Goal: Obtain resource: Download file/media

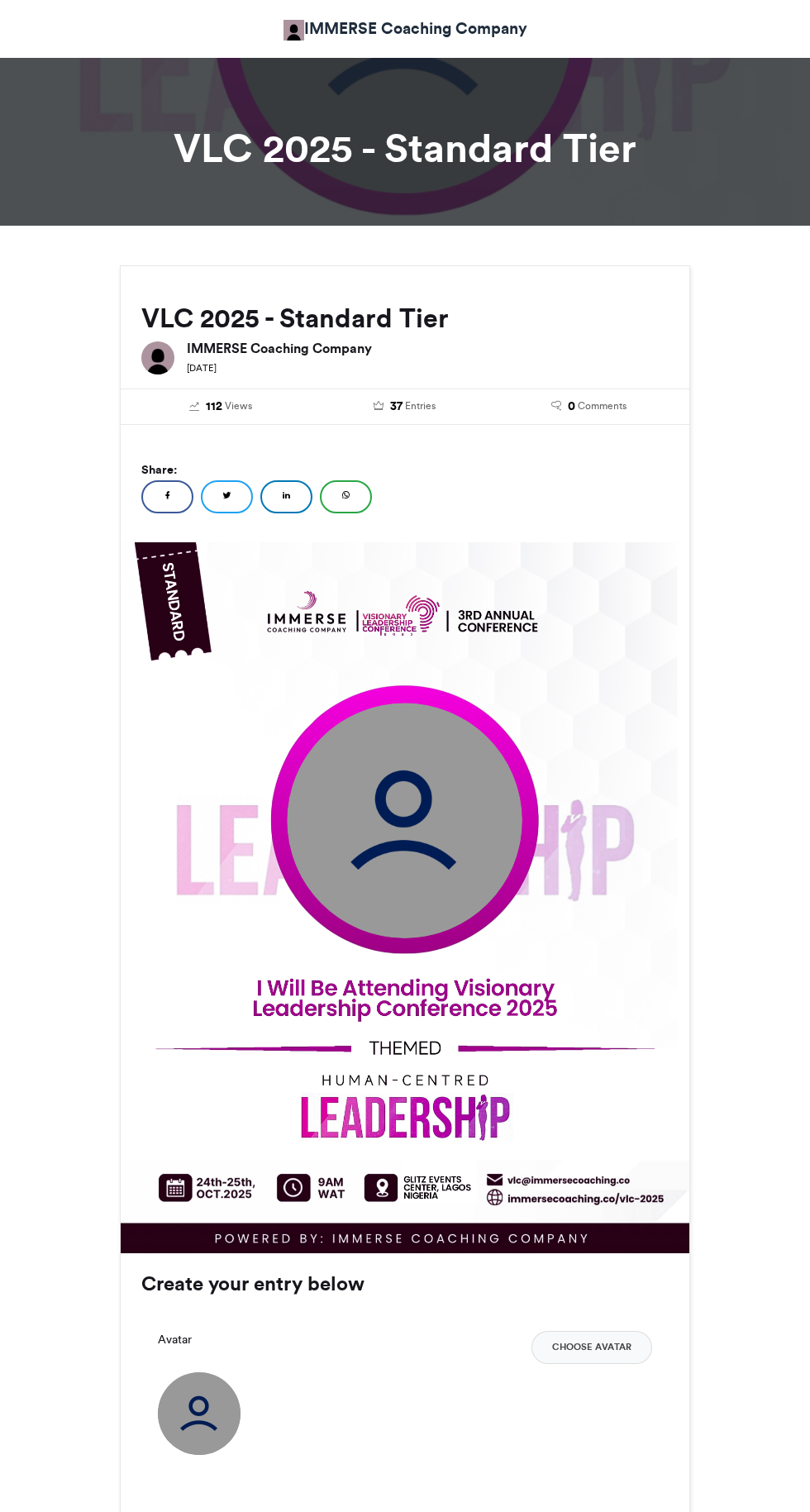
click at [425, 822] on img at bounding box center [405, 820] width 236 height 236
click at [410, 807] on img at bounding box center [405, 820] width 236 height 236
click at [438, 796] on img at bounding box center [405, 820] width 236 height 236
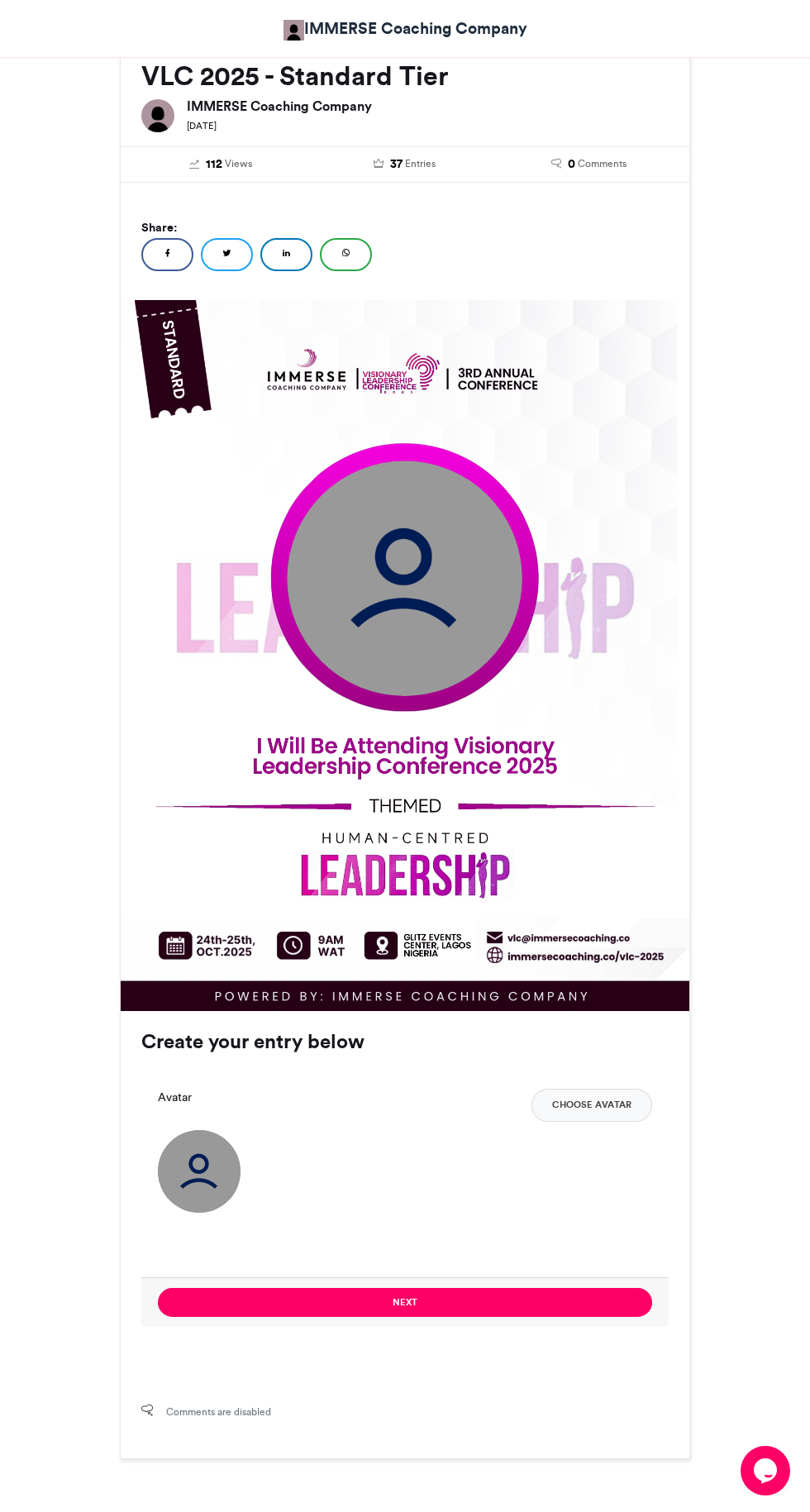
click at [431, 589] on img at bounding box center [405, 579] width 236 height 236
click at [601, 1103] on button "Choose Avatar" at bounding box center [592, 1106] width 120 height 33
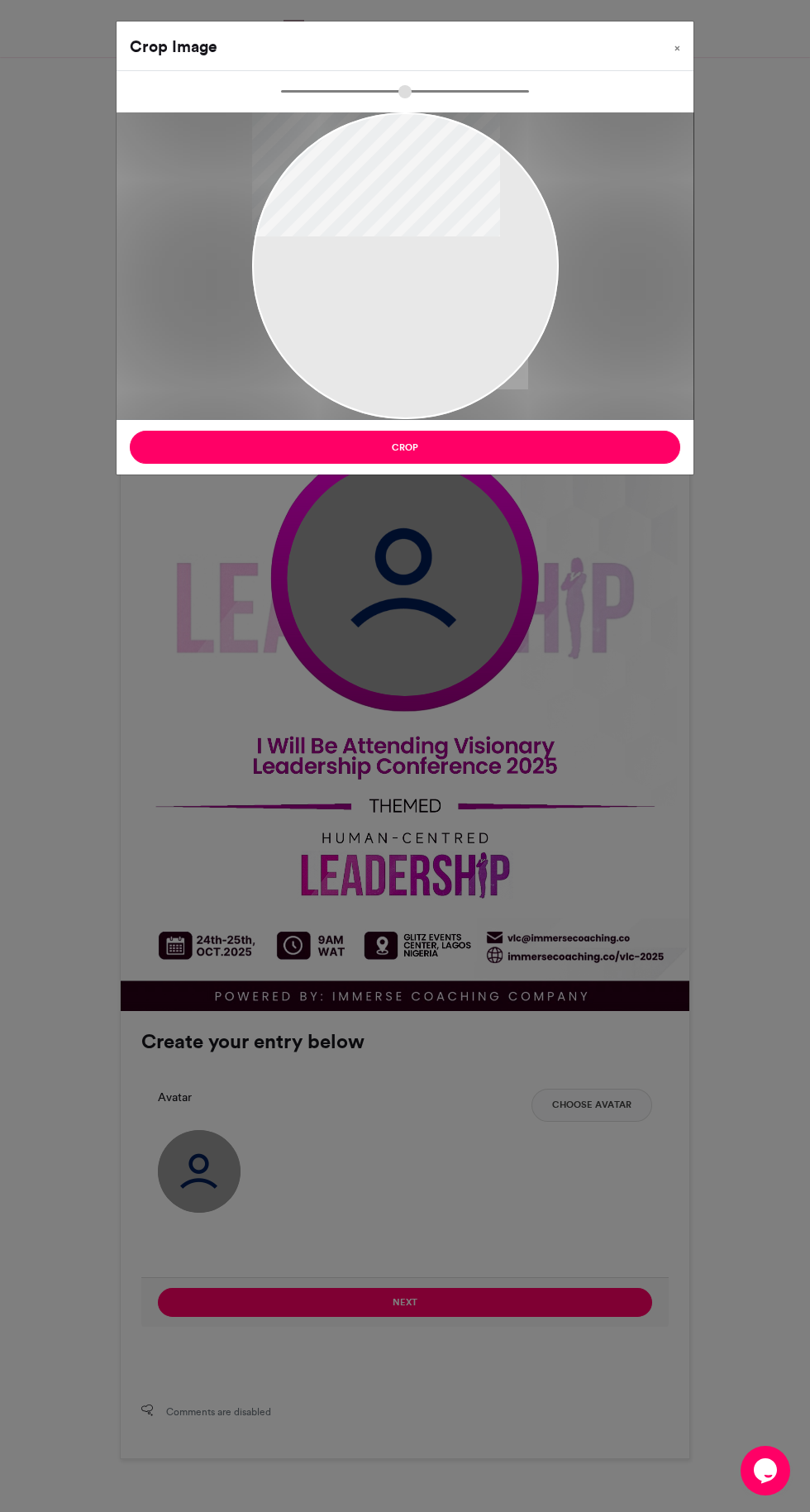
type input "******"
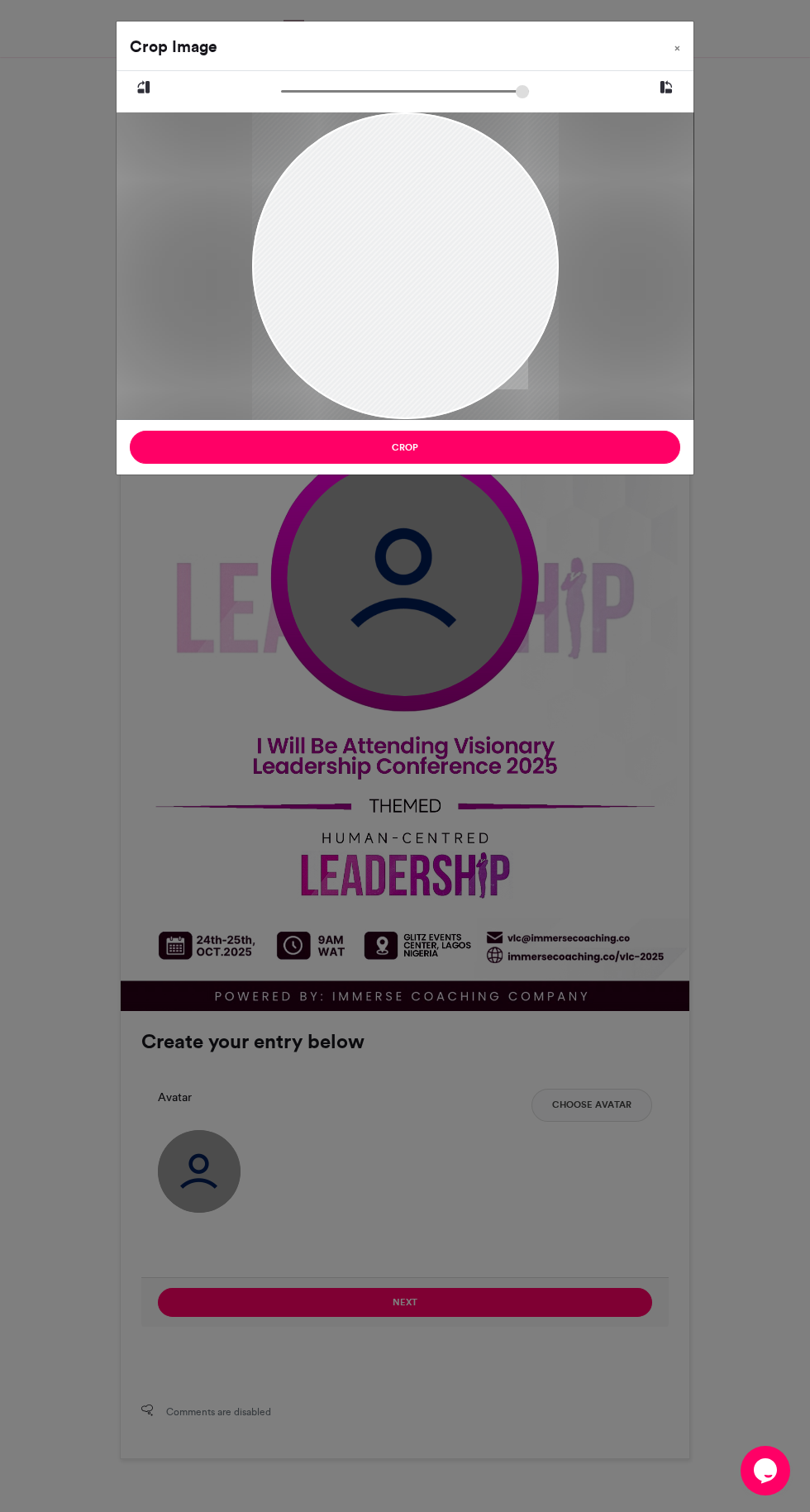
click at [585, 450] on button "Crop" at bounding box center [405, 447] width 550 height 33
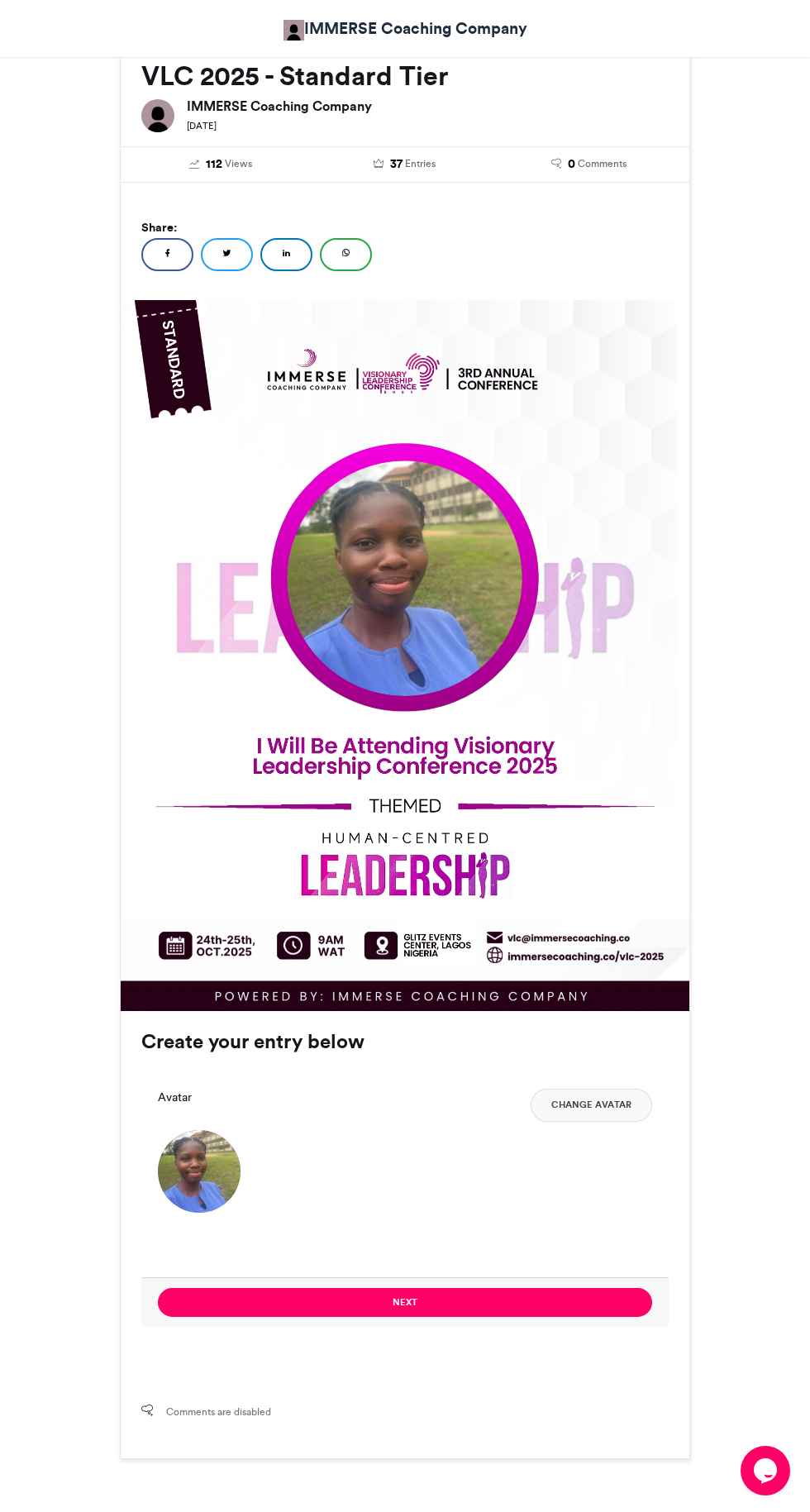
click at [542, 1290] on button "Next" at bounding box center [405, 1302] width 494 height 29
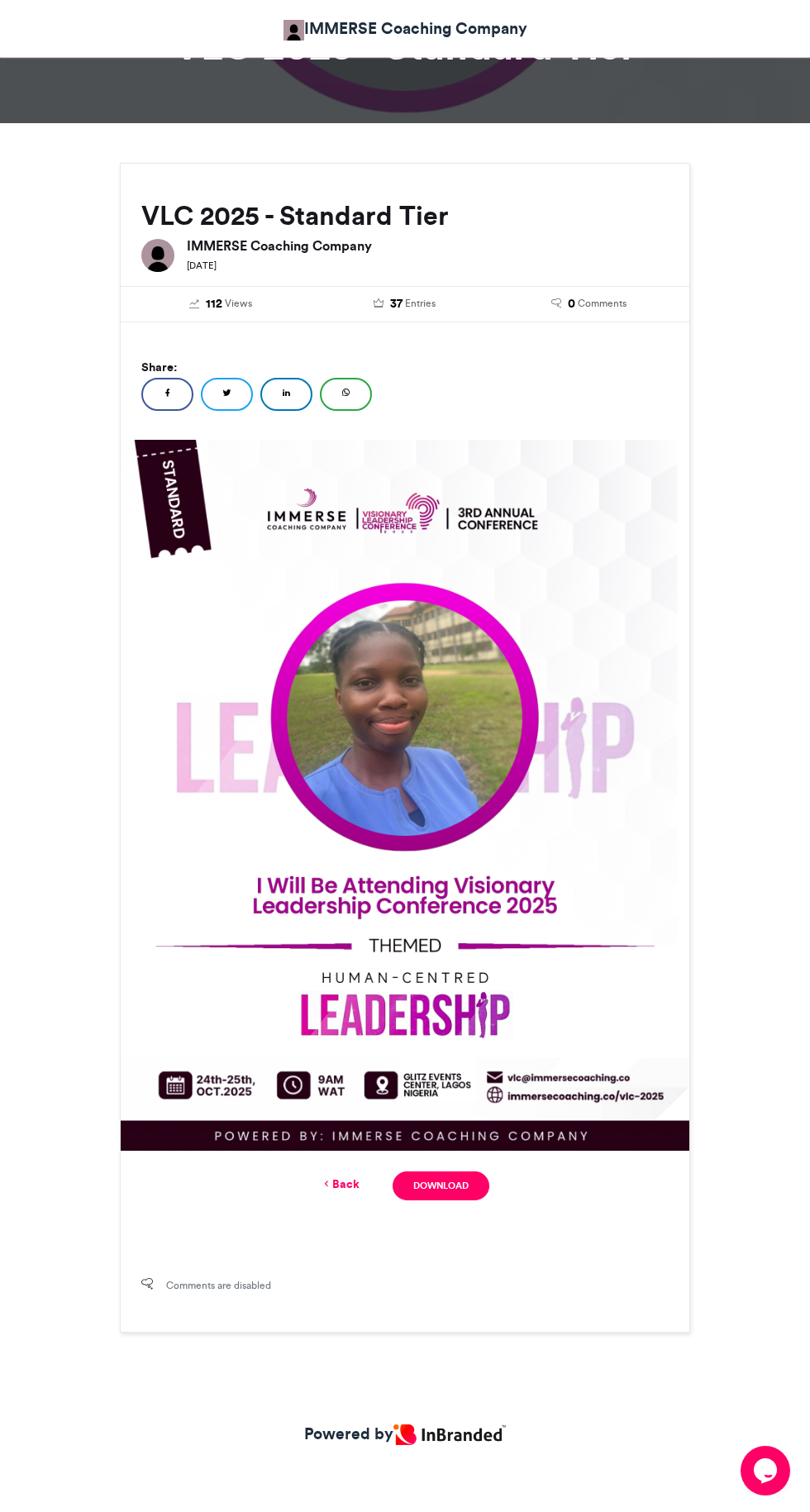
scroll to position [0, 0]
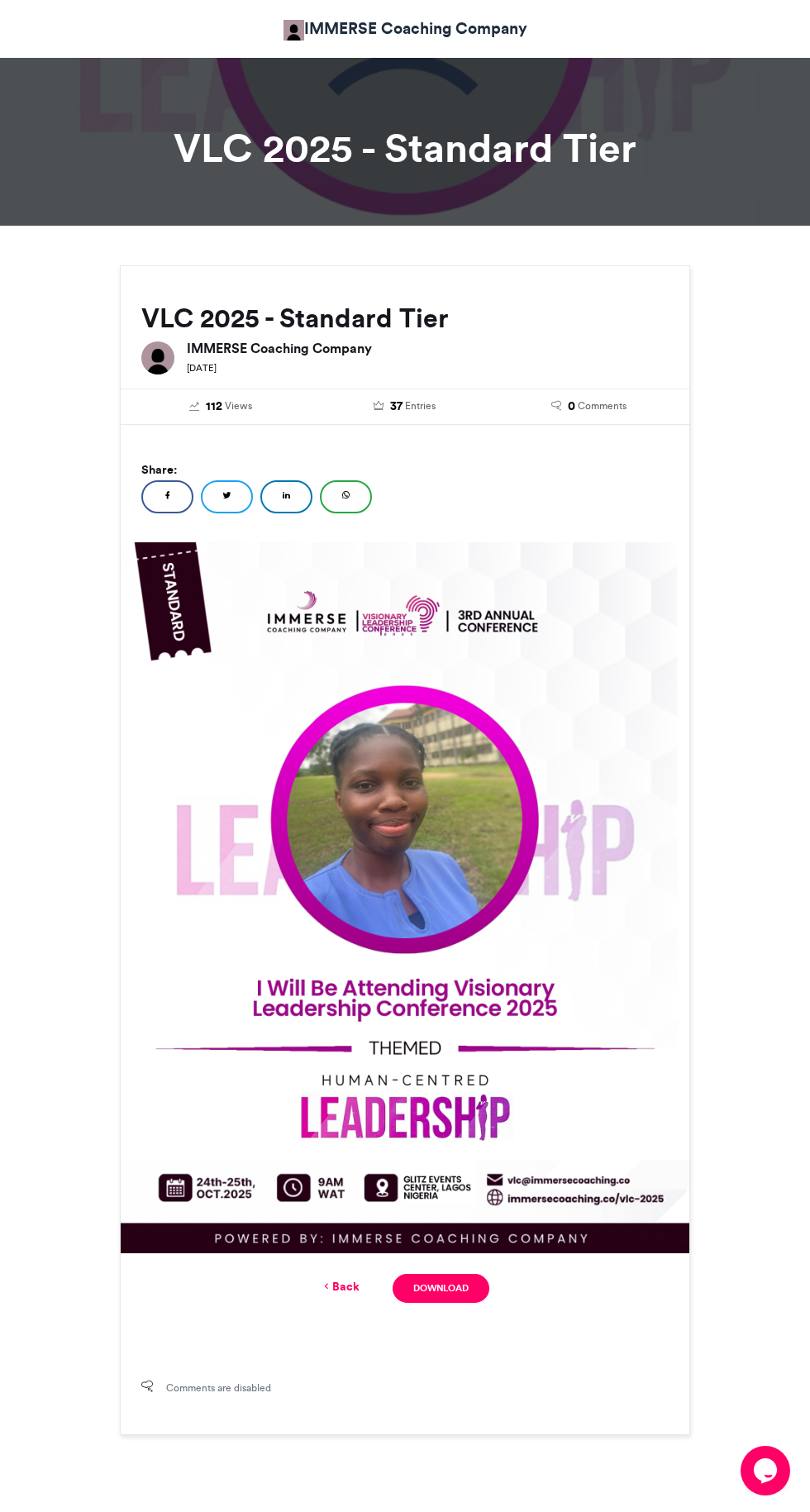
click at [479, 1277] on link "Download" at bounding box center [441, 1288] width 97 height 29
